Goal: Task Accomplishment & Management: Use online tool/utility

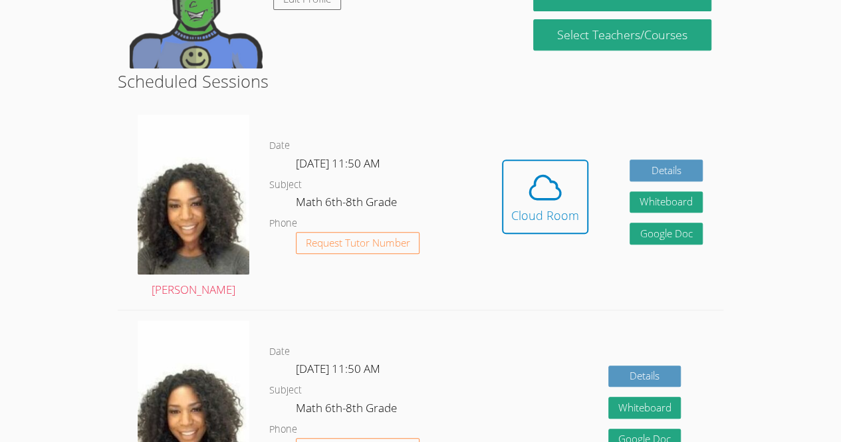
scroll to position [311, 0]
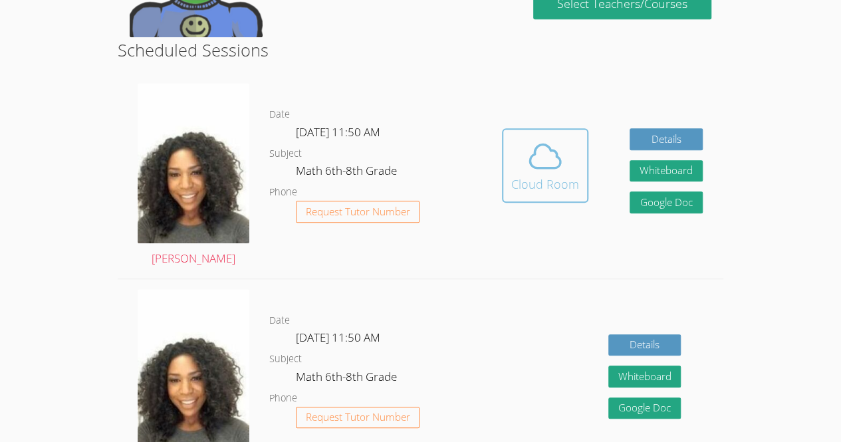
click at [560, 163] on icon at bounding box center [545, 156] width 31 height 23
click at [554, 165] on icon at bounding box center [544, 156] width 37 height 37
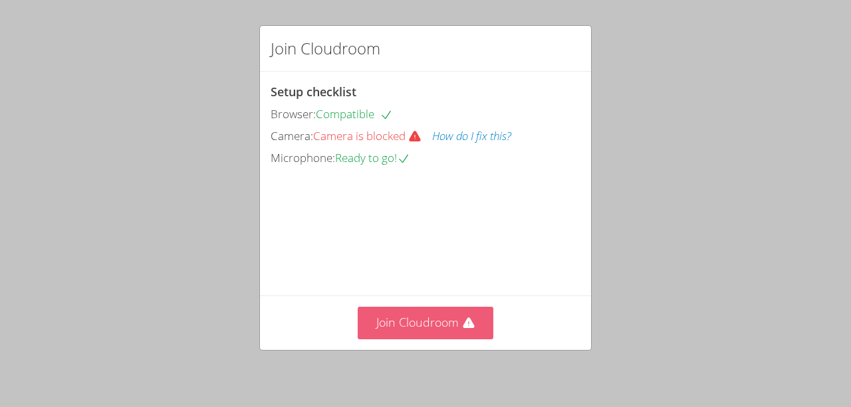
drag, startPoint x: 455, startPoint y: 358, endPoint x: 455, endPoint y: 323, distance: 34.6
click at [455, 323] on button "Join Cloudroom" at bounding box center [426, 323] width 136 height 33
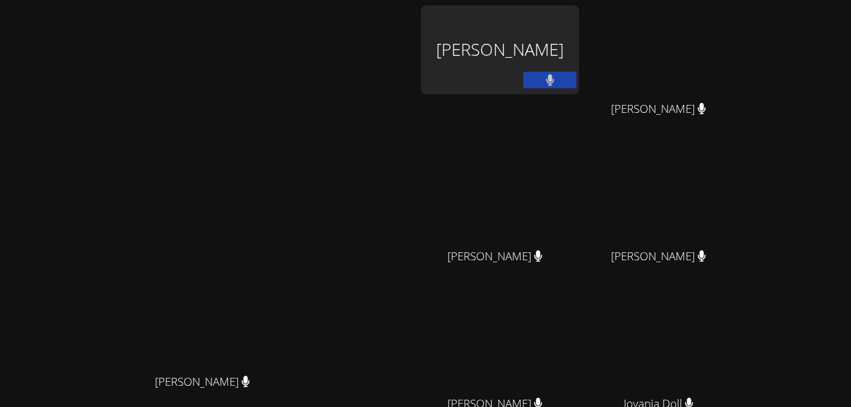
click at [384, 116] on div "[PERSON_NAME] [PERSON_NAME]" at bounding box center [207, 280] width 405 height 550
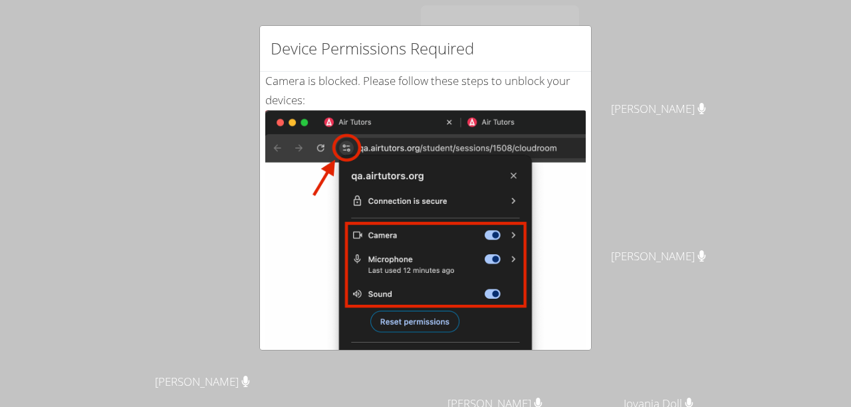
click at [546, 112] on img at bounding box center [425, 260] width 320 height 300
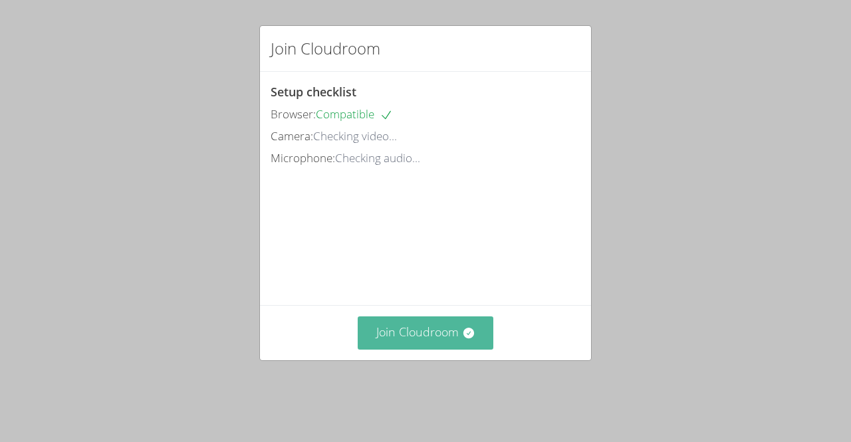
click at [432, 342] on button "Join Cloudroom" at bounding box center [426, 332] width 136 height 33
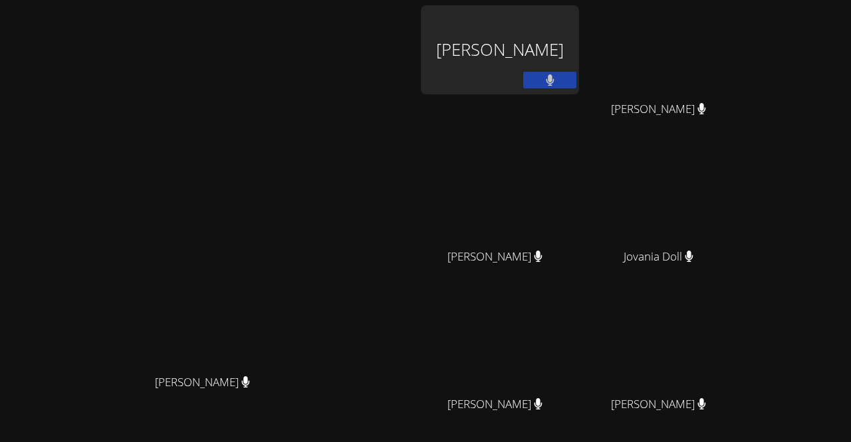
click at [308, 140] on video at bounding box center [207, 254] width 199 height 228
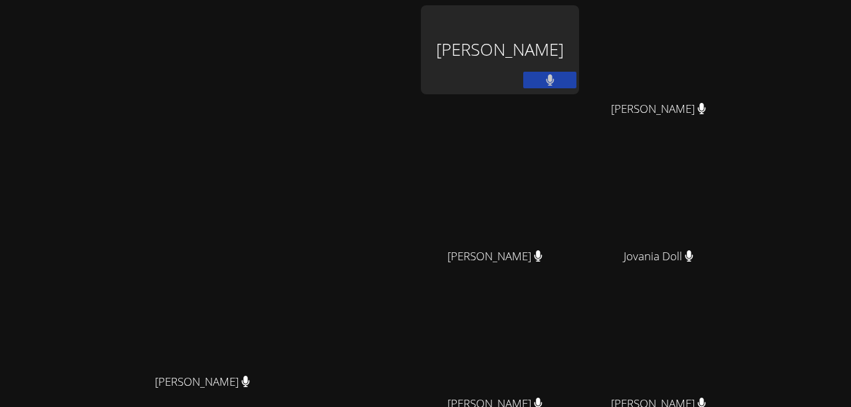
scroll to position [151, 0]
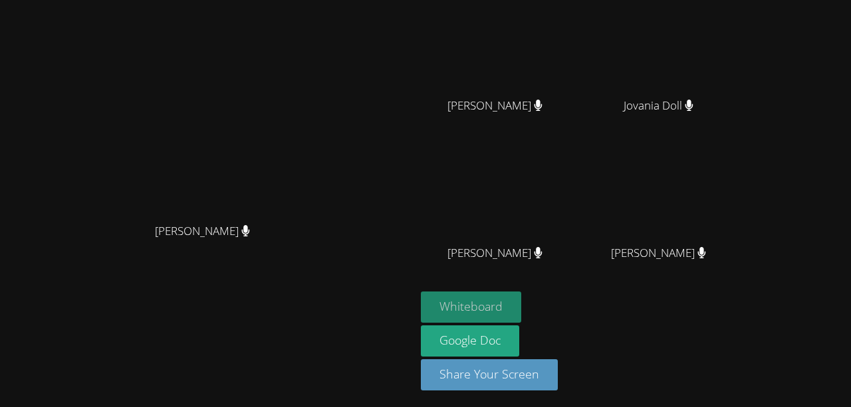
click at [521, 312] on button "Whiteboard" at bounding box center [471, 307] width 100 height 31
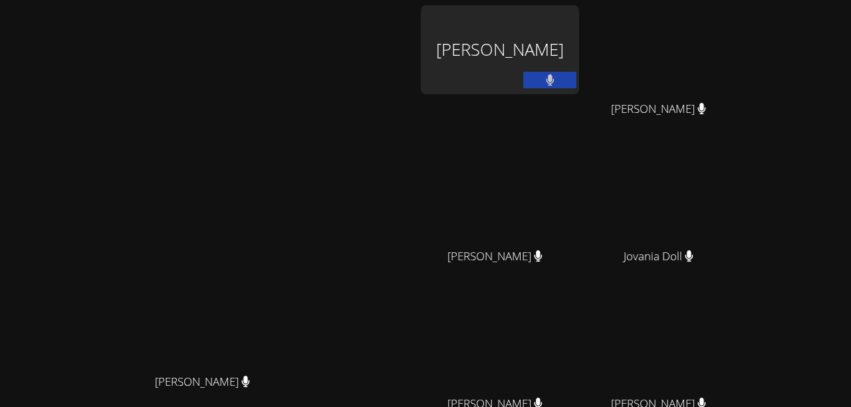
click at [576, 77] on button at bounding box center [549, 80] width 53 height 17
click at [308, 140] on video at bounding box center [207, 254] width 199 height 228
